Goal: Information Seeking & Learning: Find specific fact

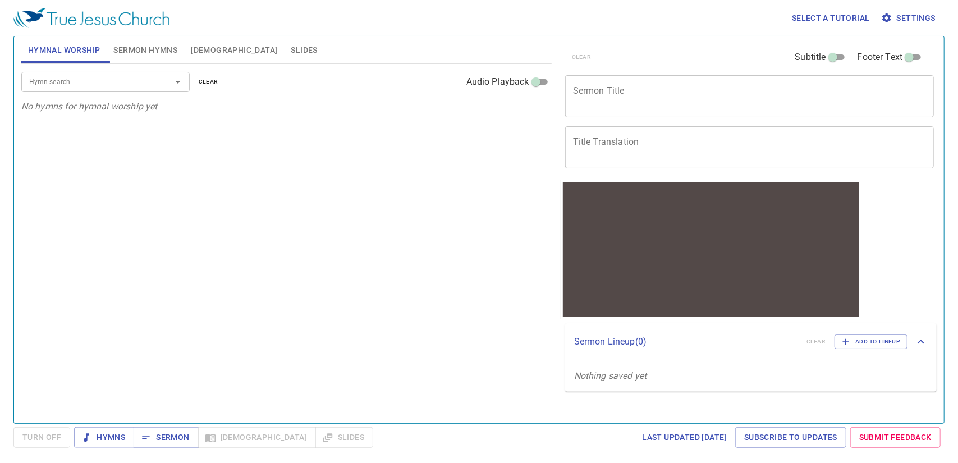
click at [205, 52] on span "Bible" at bounding box center [234, 50] width 86 height 14
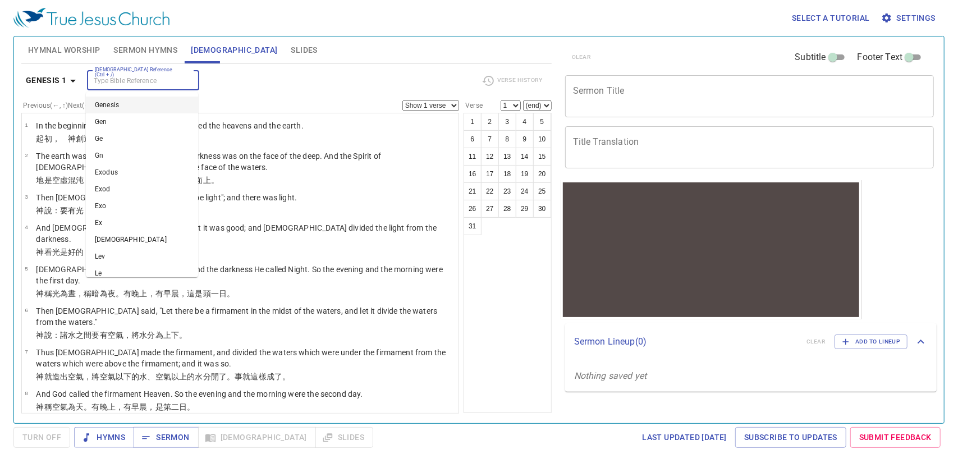
click at [151, 82] on input "Bible Reference (Ctrl + /)" at bounding box center [133, 80] width 87 height 13
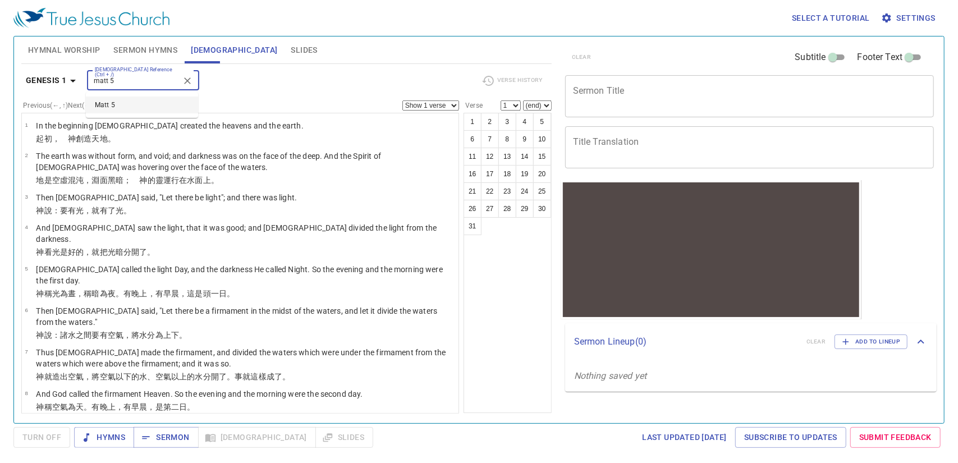
type input "matt 5"
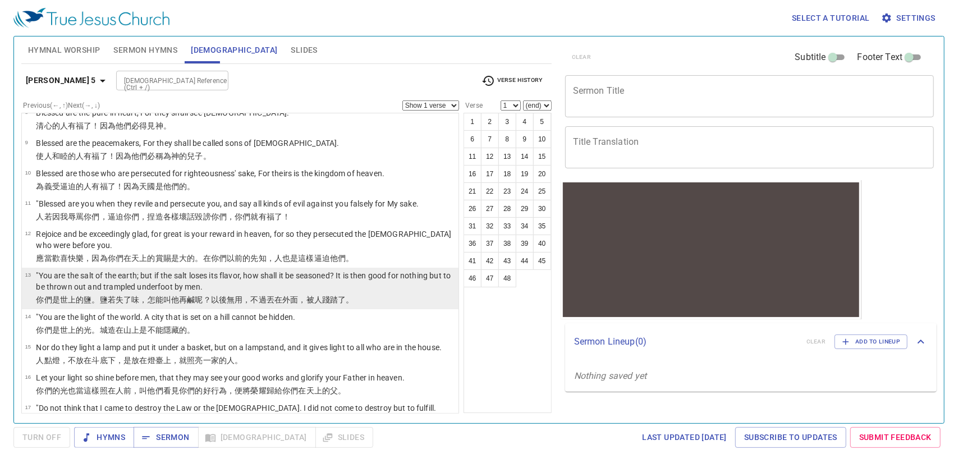
scroll to position [224, 0]
click at [229, 282] on p ""You are the salt of the earth; but if the salt loses its flavor, how shall it …" at bounding box center [245, 281] width 419 height 22
select select "13"
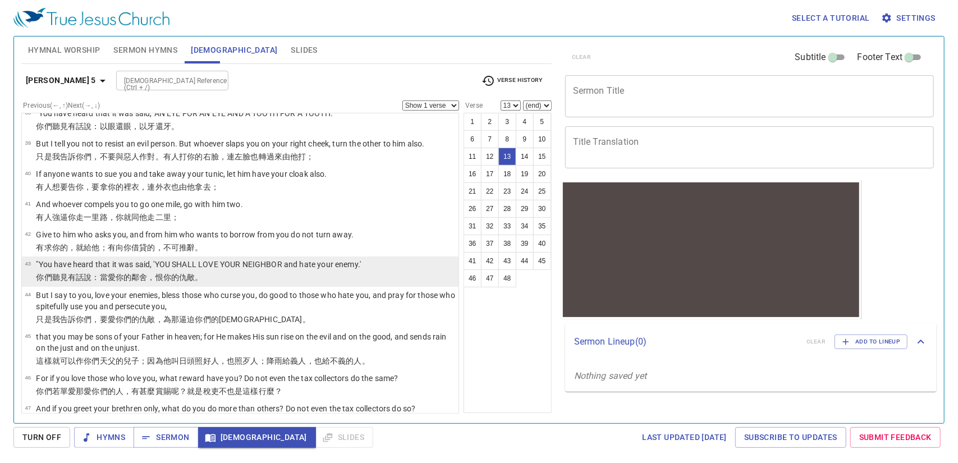
scroll to position [1364, 0]
